Goal: Register for event/course

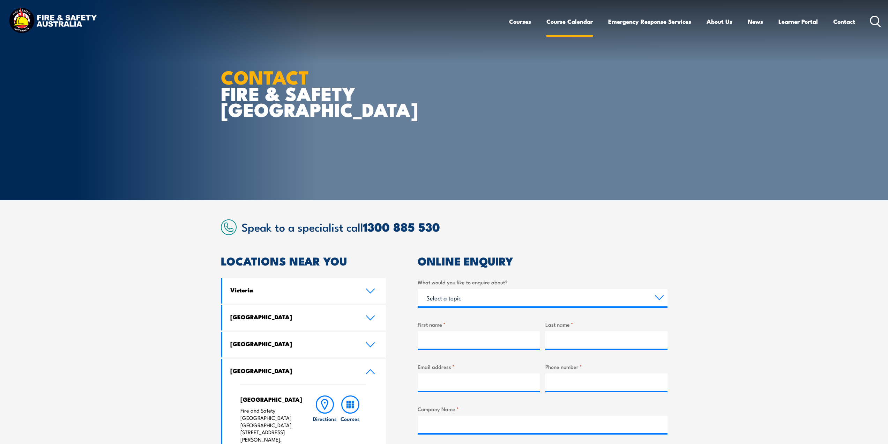
click at [562, 25] on link "Course Calendar" at bounding box center [570, 21] width 46 height 18
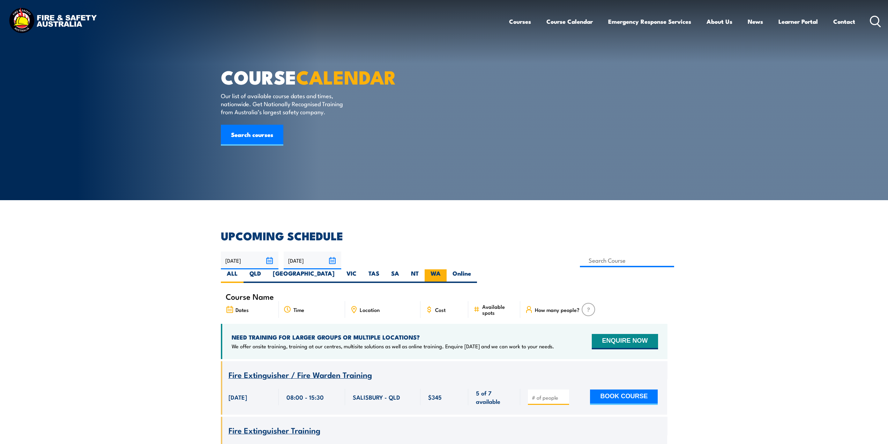
click at [447, 269] on label "WA" at bounding box center [436, 276] width 22 height 14
click at [445, 269] on input "WA" at bounding box center [443, 271] width 5 height 5
radio input "true"
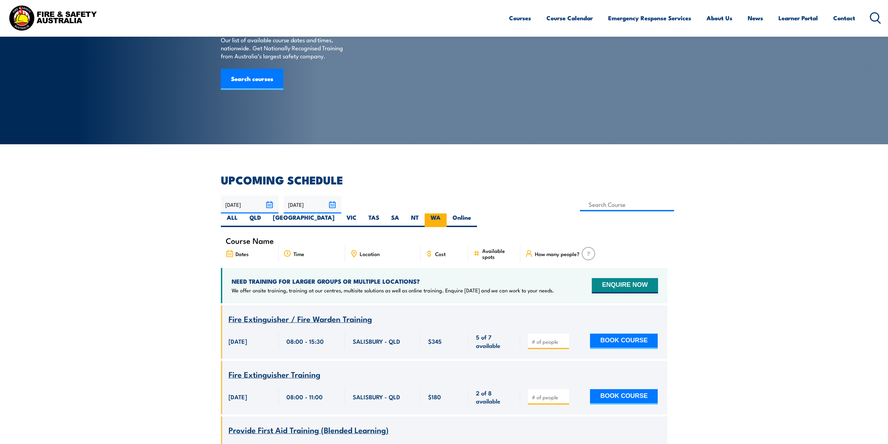
scroll to position [106, 0]
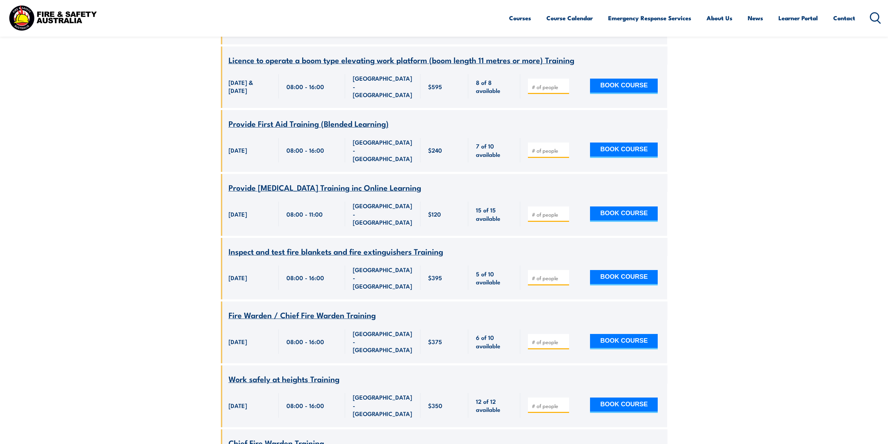
scroll to position [1659, 0]
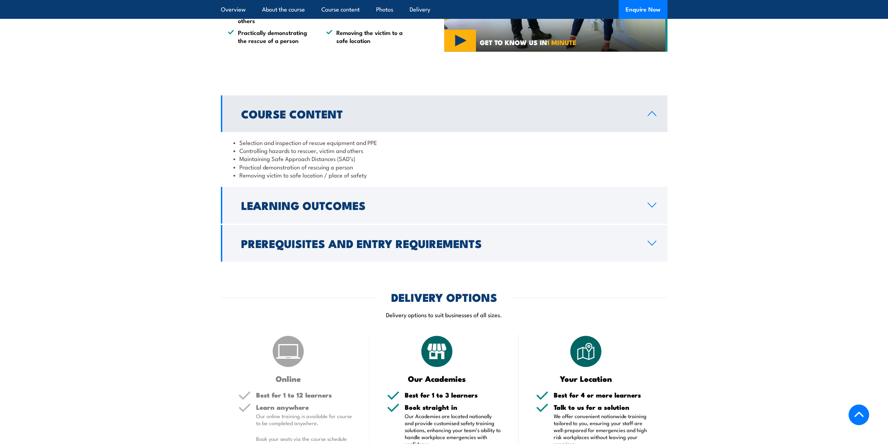
scroll to position [489, 0]
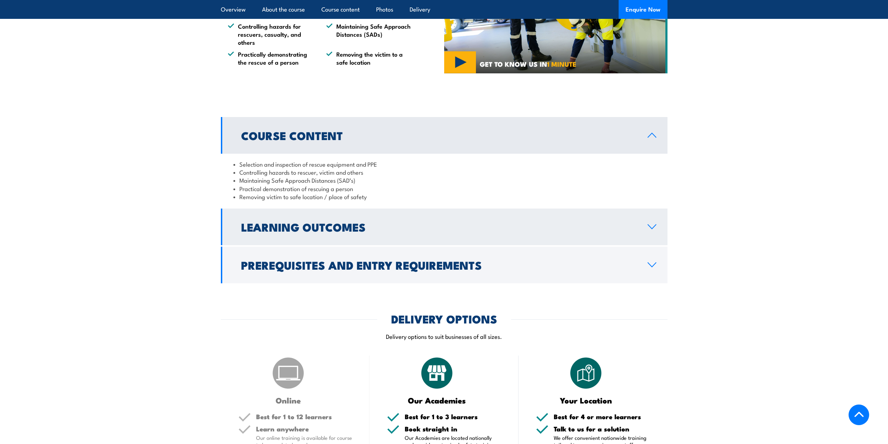
click at [407, 230] on h2 "Learning Outcomes" at bounding box center [438, 227] width 395 height 10
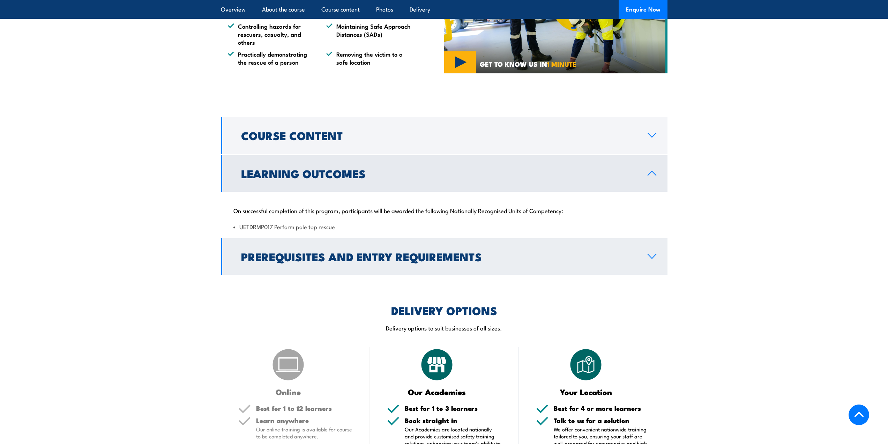
click at [390, 266] on link "Prerequisites and Entry Requirements" at bounding box center [444, 256] width 447 height 37
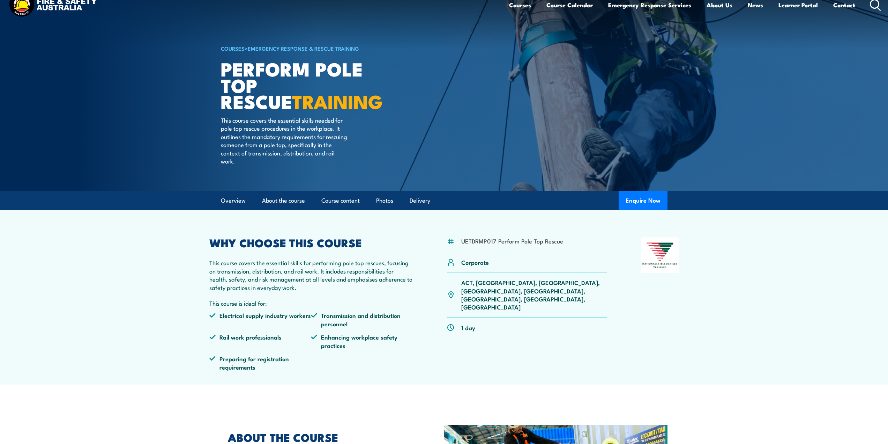
scroll to position [0, 0]
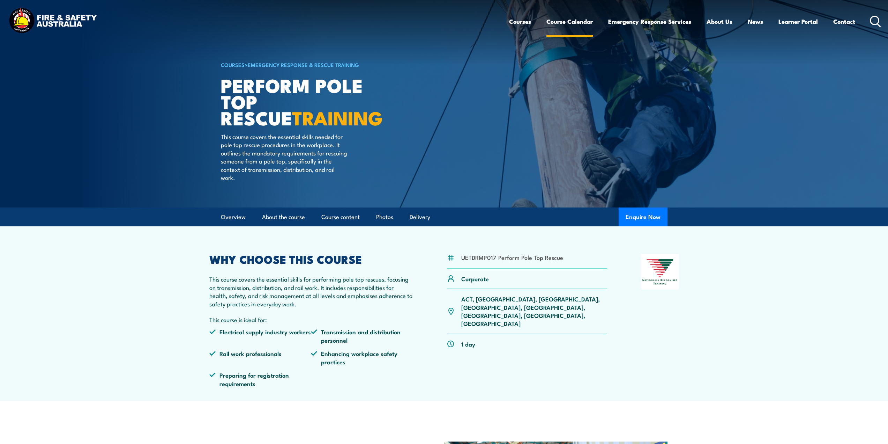
click at [564, 20] on link "Course Calendar" at bounding box center [570, 21] width 46 height 18
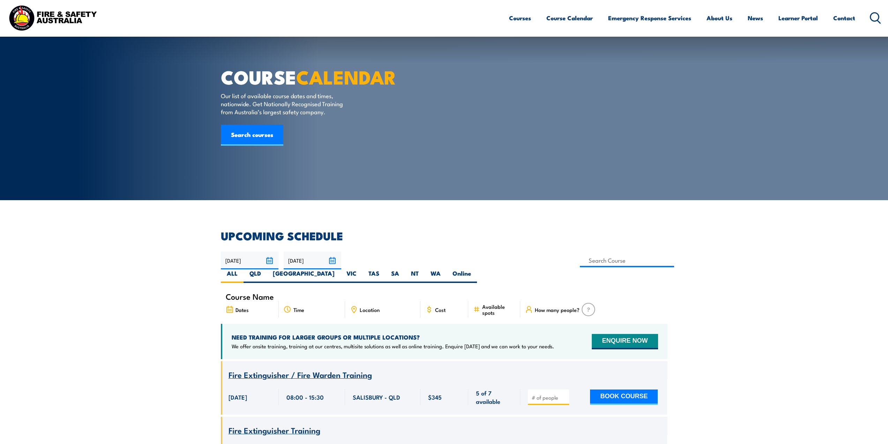
click at [447, 269] on label "WA" at bounding box center [436, 276] width 22 height 14
click at [445, 269] on input "WA" at bounding box center [443, 271] width 5 height 5
radio input "true"
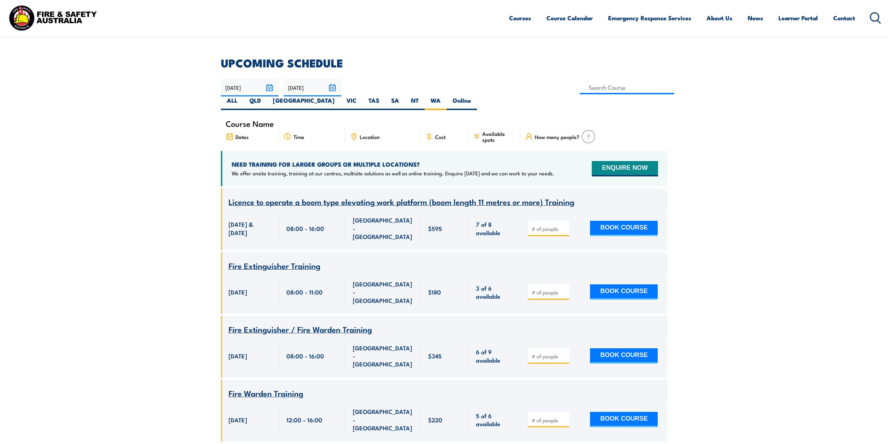
scroll to position [161, 0]
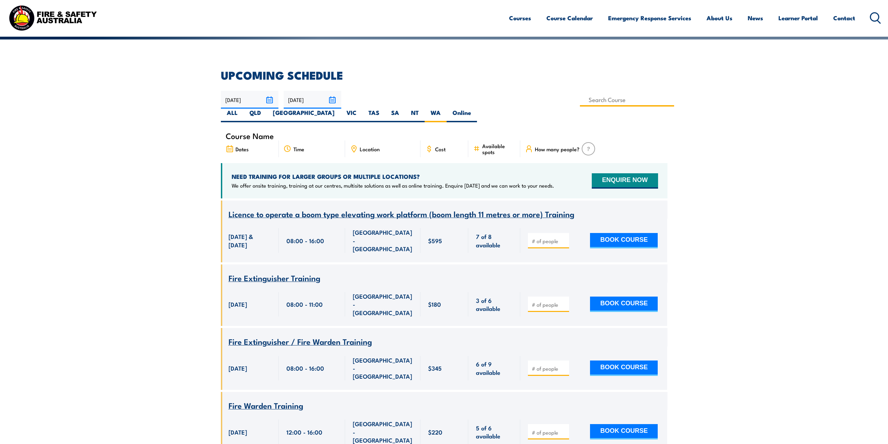
click at [580, 102] on input at bounding box center [627, 100] width 95 height 14
type input "Perform Pole Top Rescue Training"
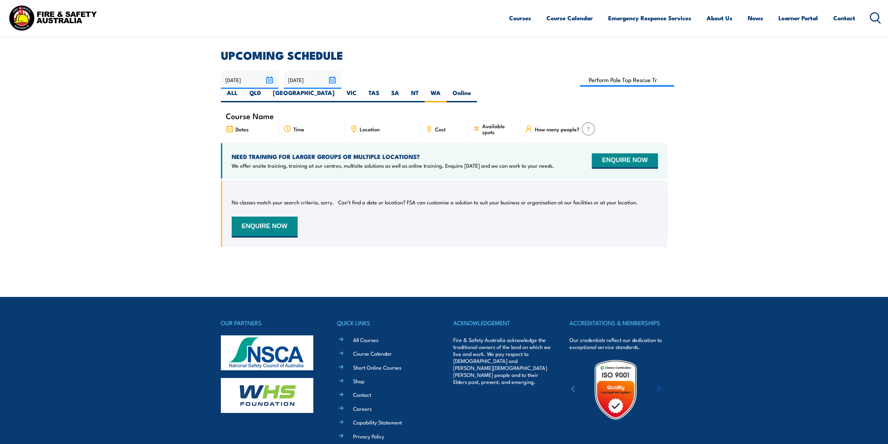
scroll to position [161, 0]
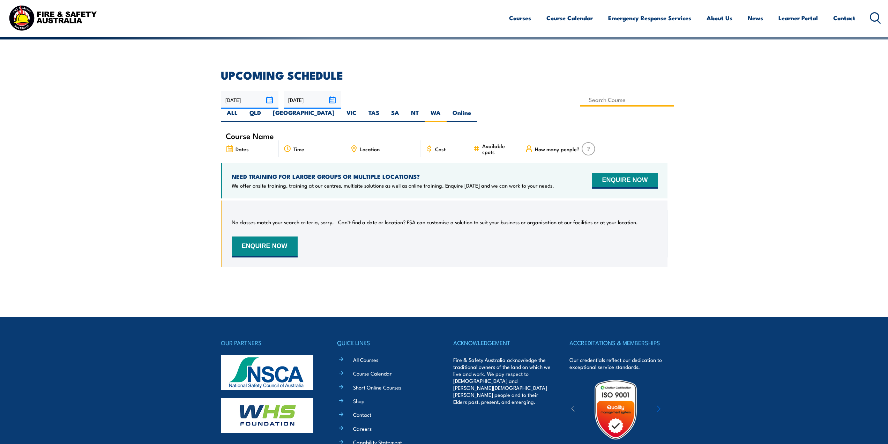
click at [580, 99] on input at bounding box center [627, 100] width 95 height 14
type input "Perform EWP Rescue and Controlled Descent Escape Training"
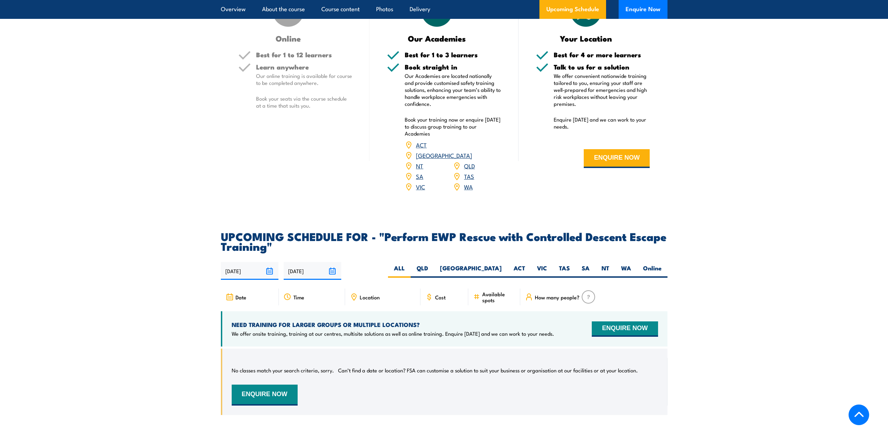
scroll to position [1012, 0]
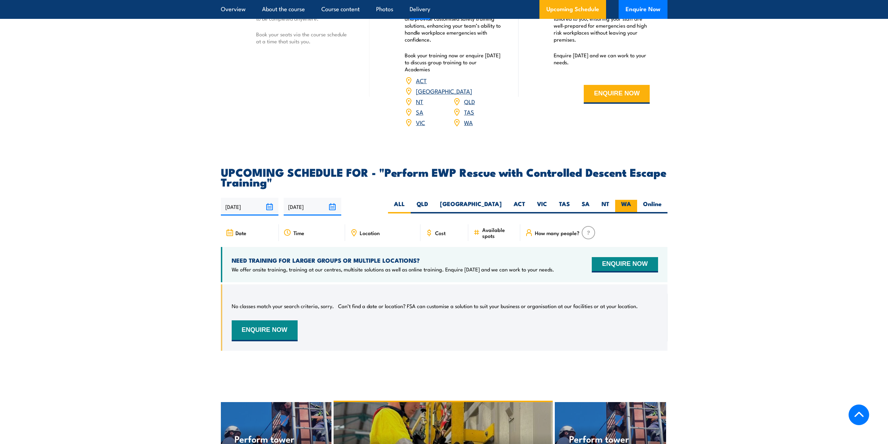
click at [626, 200] on label "WA" at bounding box center [626, 207] width 22 height 14
click at [631, 200] on input "WA" at bounding box center [633, 202] width 5 height 5
radio input "true"
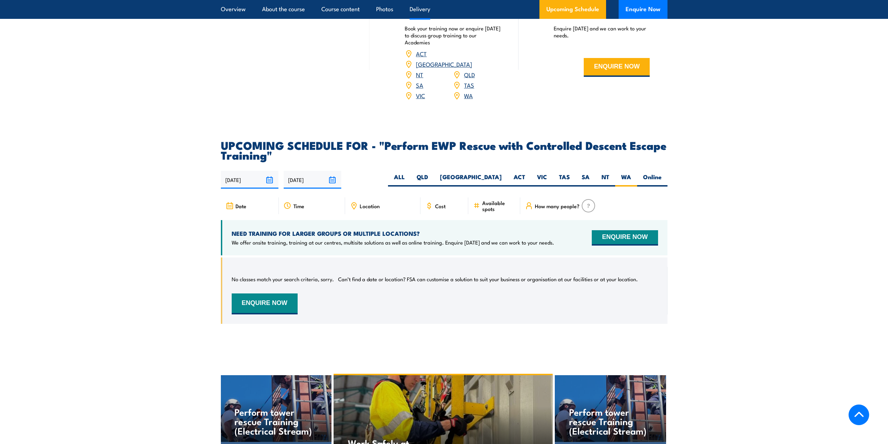
scroll to position [1029, 0]
